Goal: Information Seeking & Learning: Learn about a topic

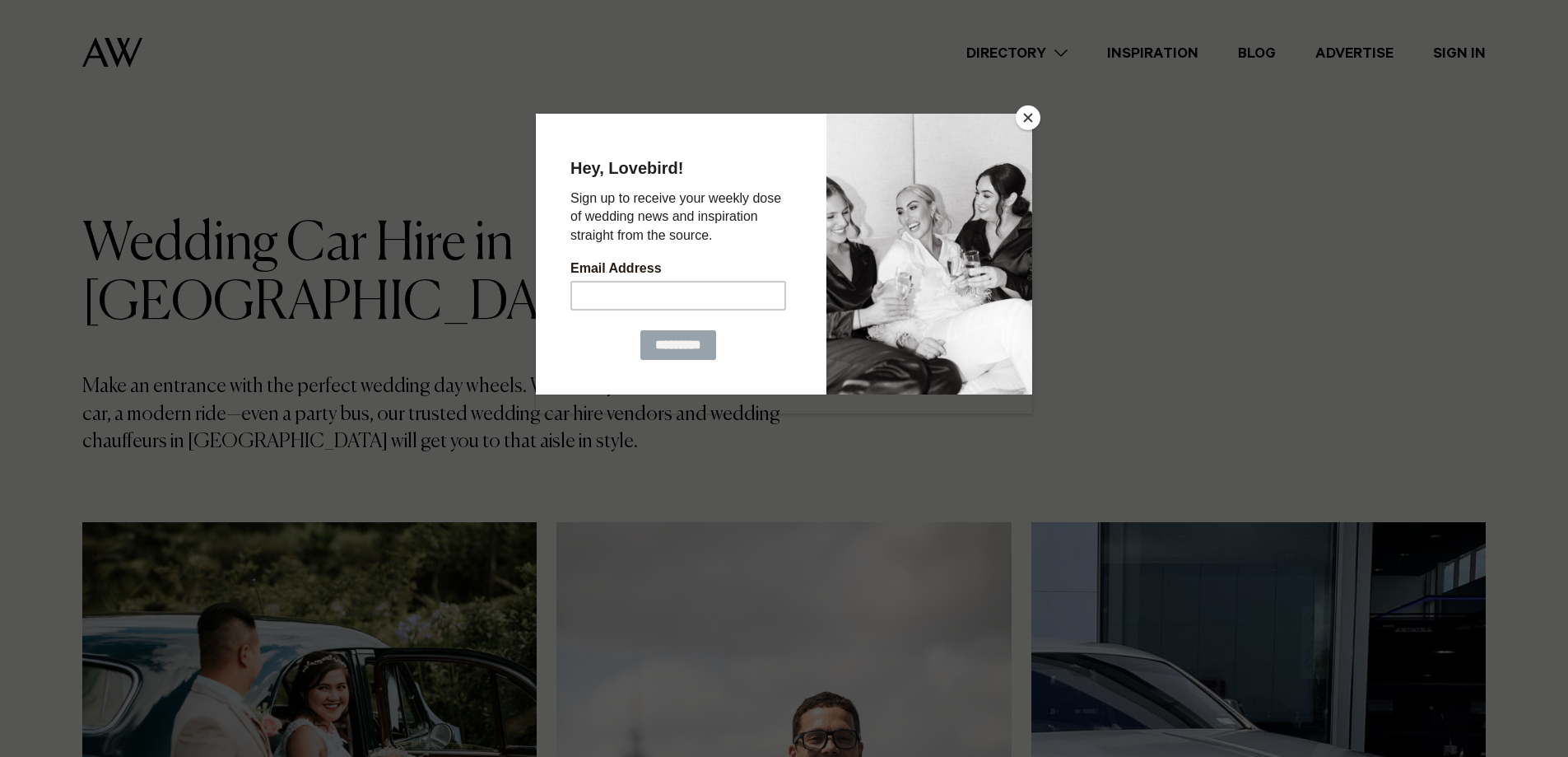
click at [1019, 114] on button "Close" at bounding box center [1027, 118] width 25 height 25
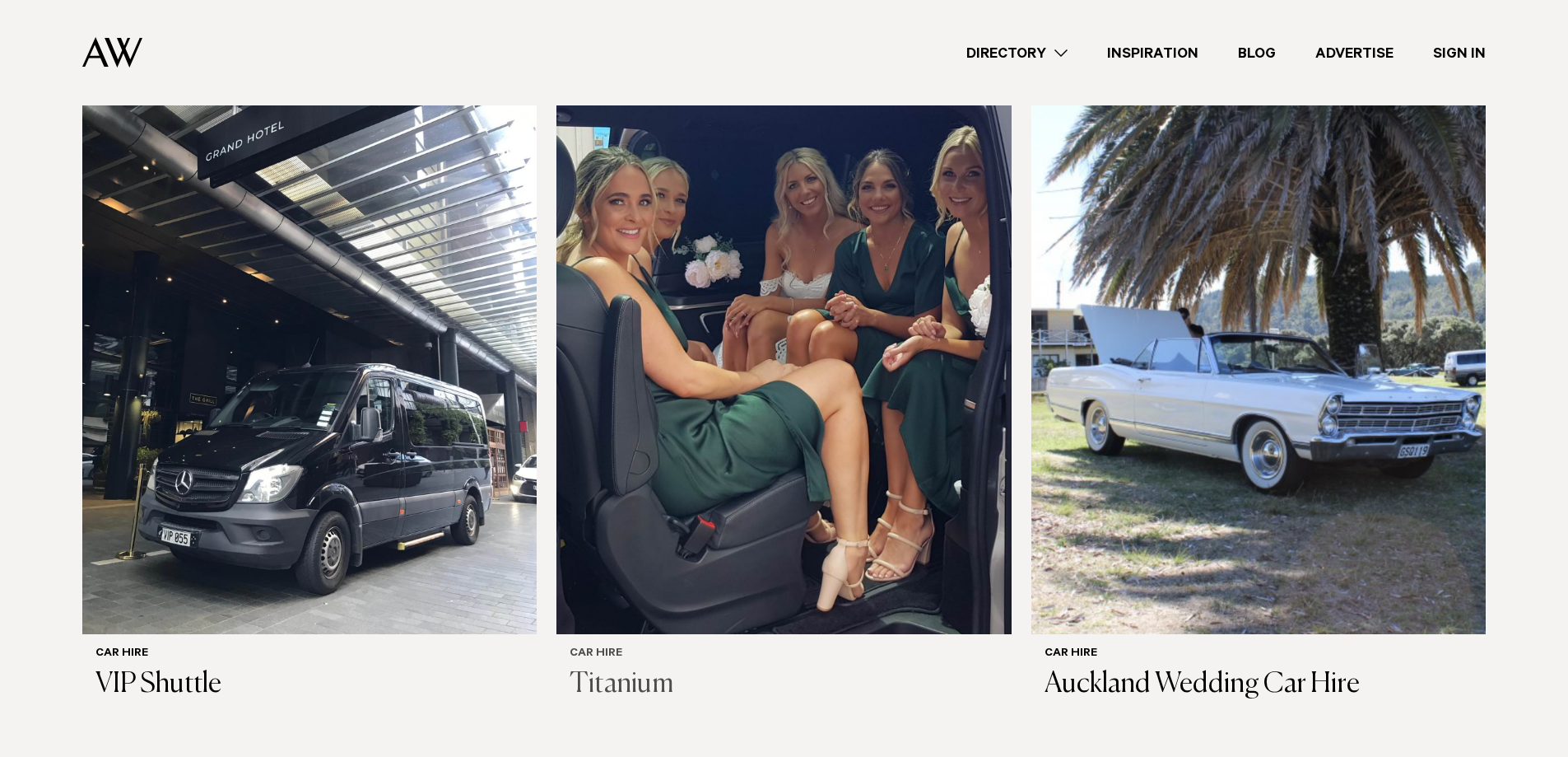
scroll to position [1482, 0]
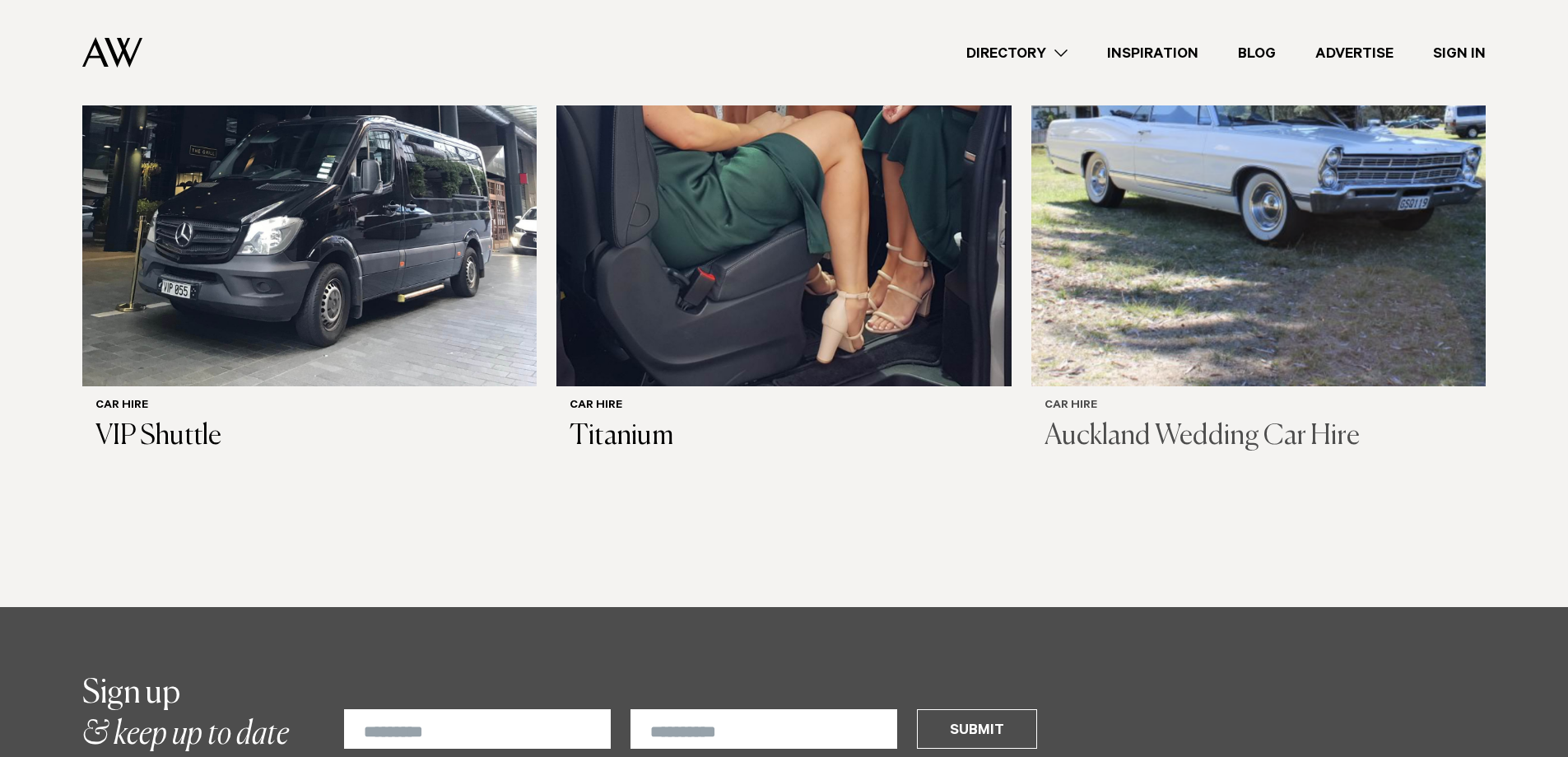
click at [1199, 227] on img at bounding box center [1259, 81] width 455 height 611
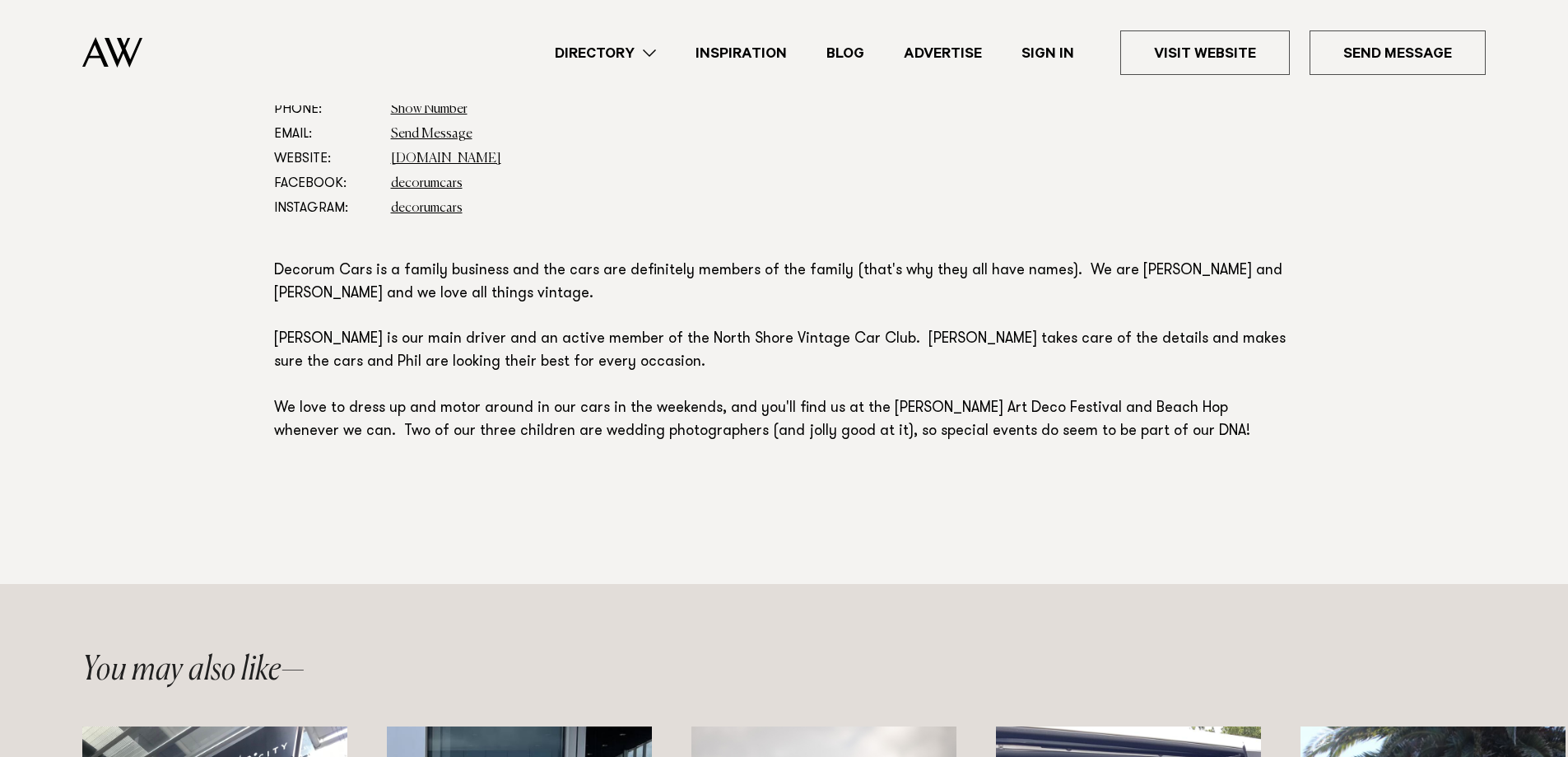
scroll to position [1153, 0]
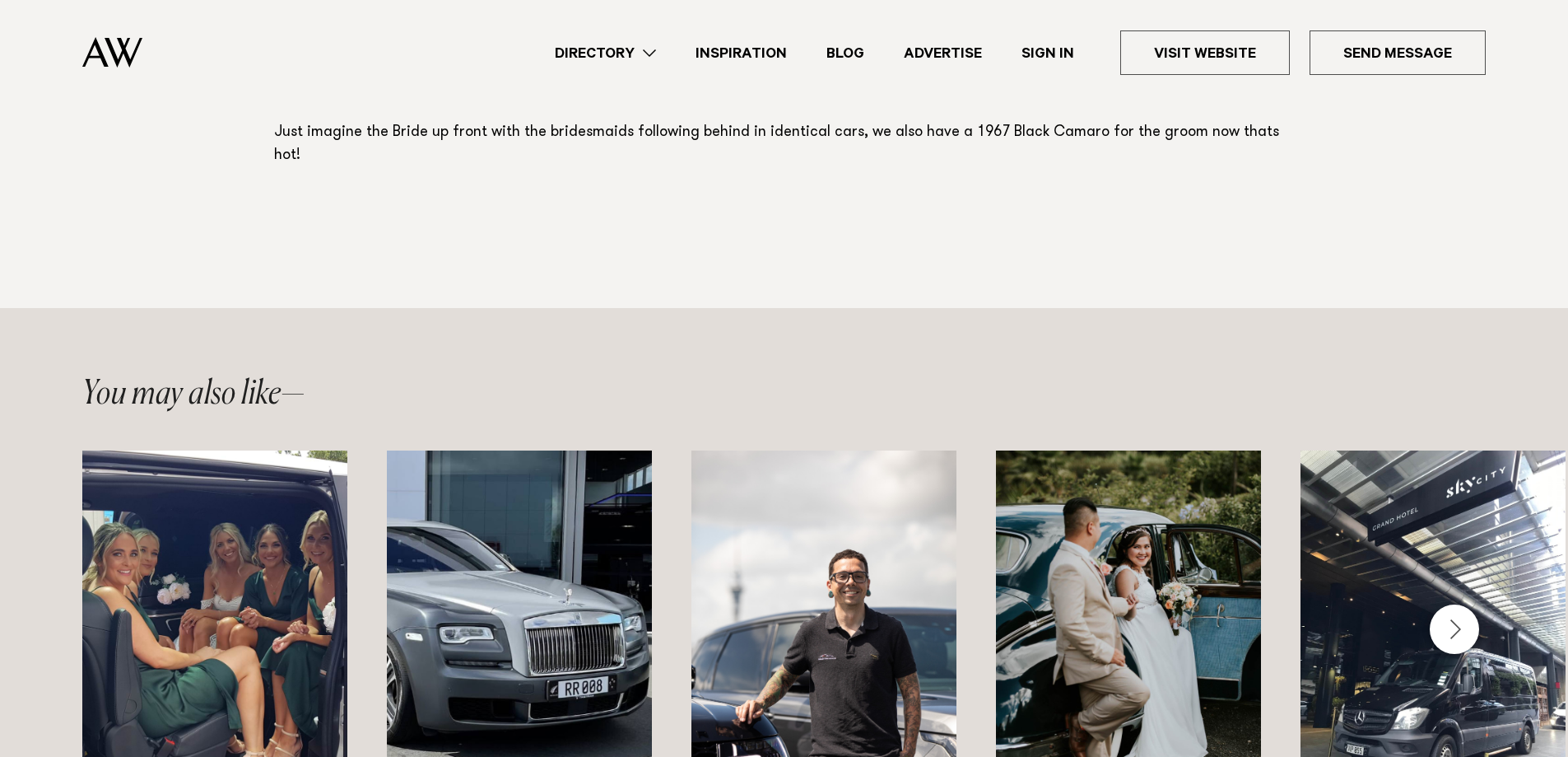
scroll to position [1400, 0]
